Goal: Task Accomplishment & Management: Manage account settings

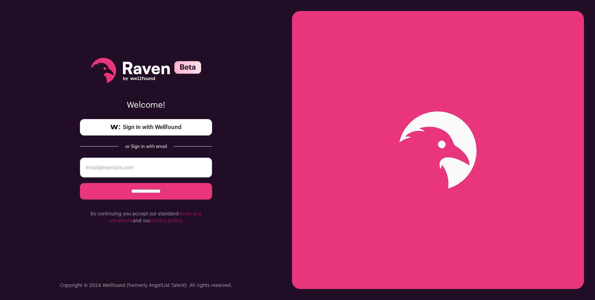
click at [159, 120] on link "Sign in with Wellfound" at bounding box center [146, 127] width 132 height 17
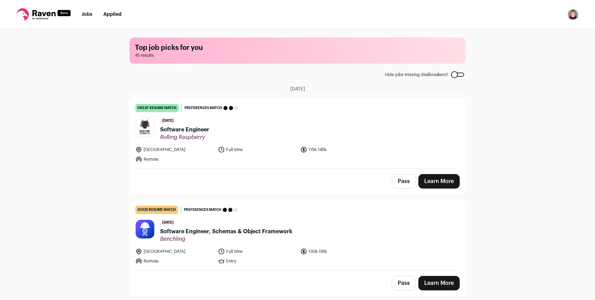
click at [117, 22] on nav "Jobs Applied Settings Notifications Preferences Resume FAQs Logout" at bounding box center [297, 14] width 595 height 29
click at [572, 12] on img "Open dropdown" at bounding box center [572, 14] width 11 height 11
click at [530, 31] on link "Settings" at bounding box center [540, 32] width 76 height 17
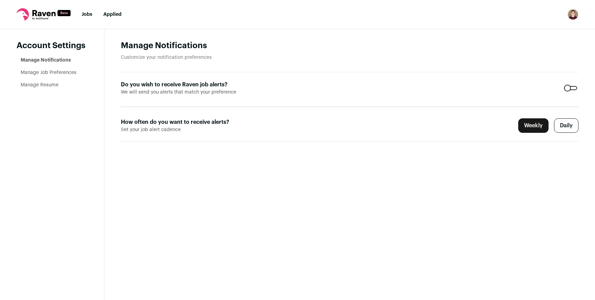
click at [569, 88] on div at bounding box center [570, 88] width 13 height 4
